Goal: Transaction & Acquisition: Purchase product/service

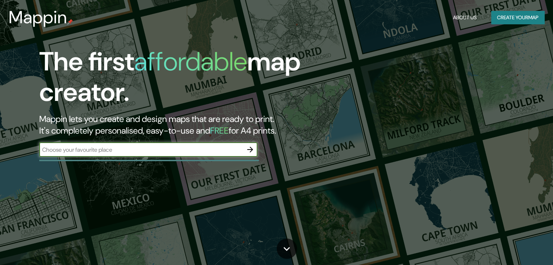
click at [517, 16] on button "Create your map" at bounding box center [517, 17] width 53 height 13
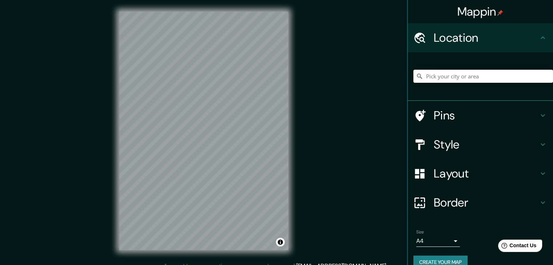
click at [469, 78] on input "Pick your city or area" at bounding box center [483, 76] width 140 height 13
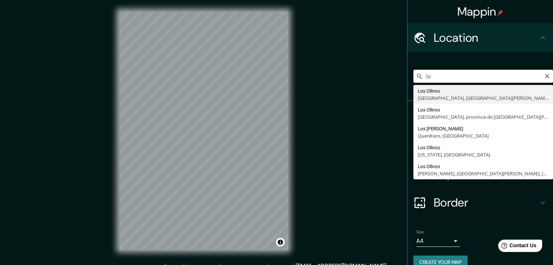
type input "l"
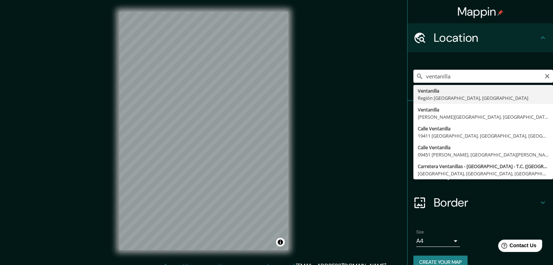
type input "Ventanilla, [GEOGRAPHIC_DATA], [GEOGRAPHIC_DATA]"
